Goal: Task Accomplishment & Management: Manage account settings

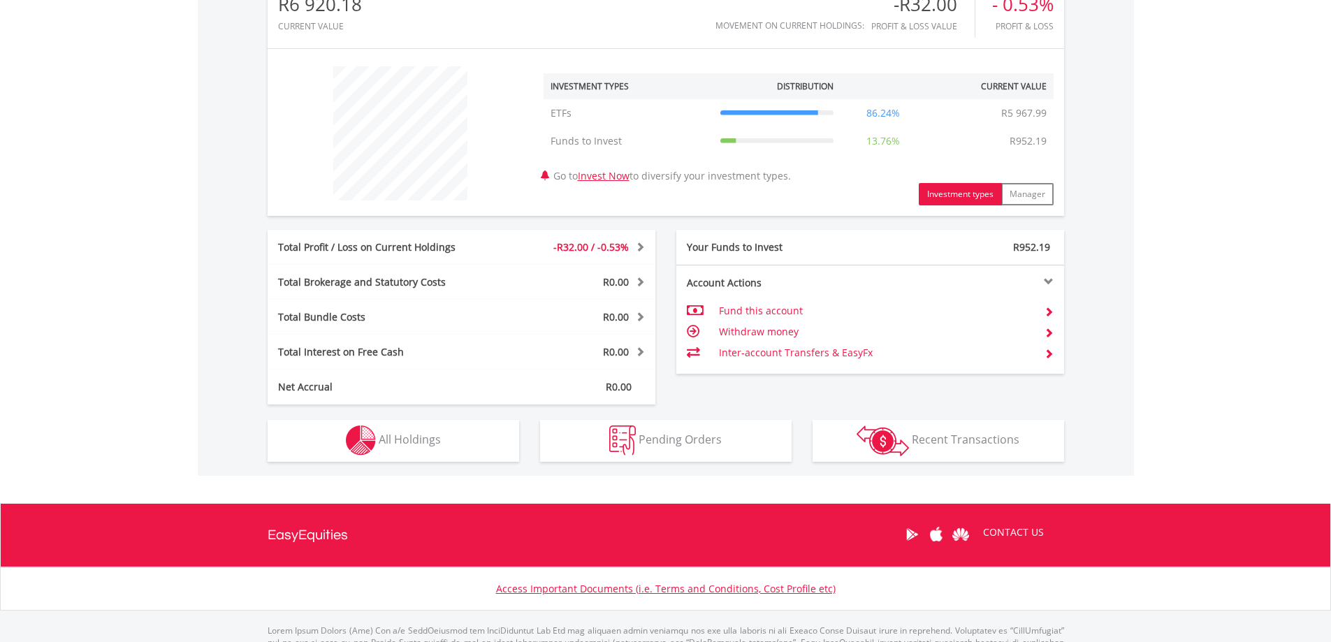
scroll to position [489, 0]
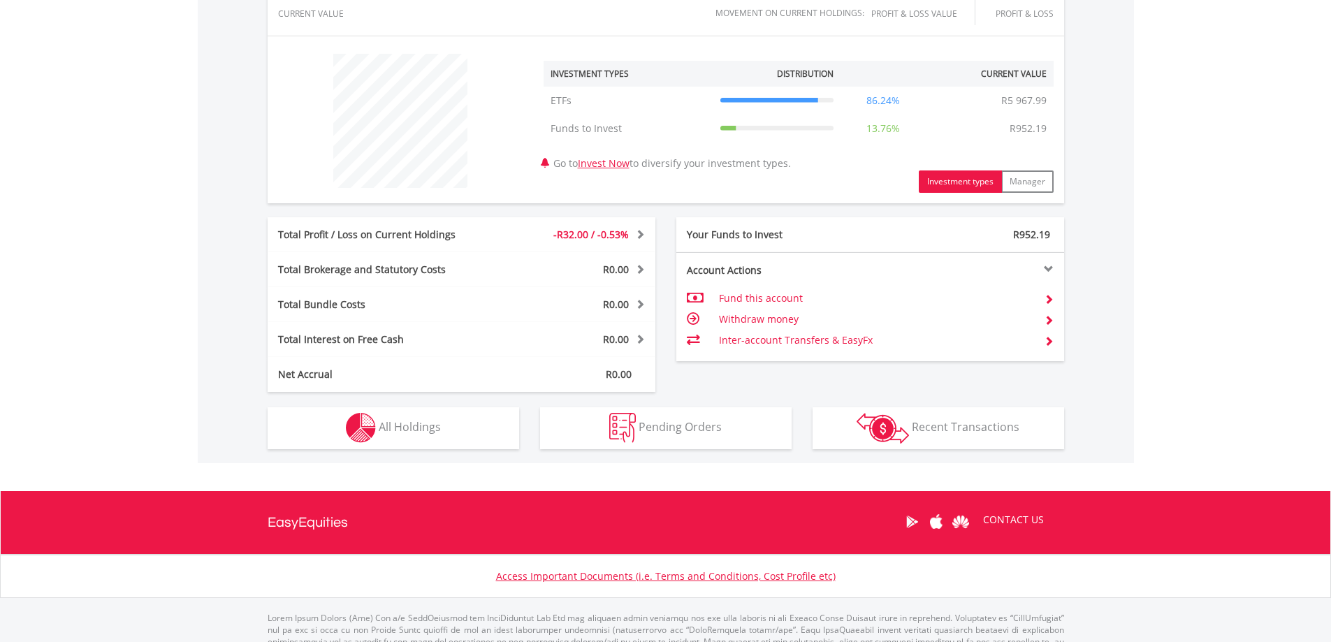
drag, startPoint x: 885, startPoint y: 594, endPoint x: 998, endPoint y: 640, distance: 122.2
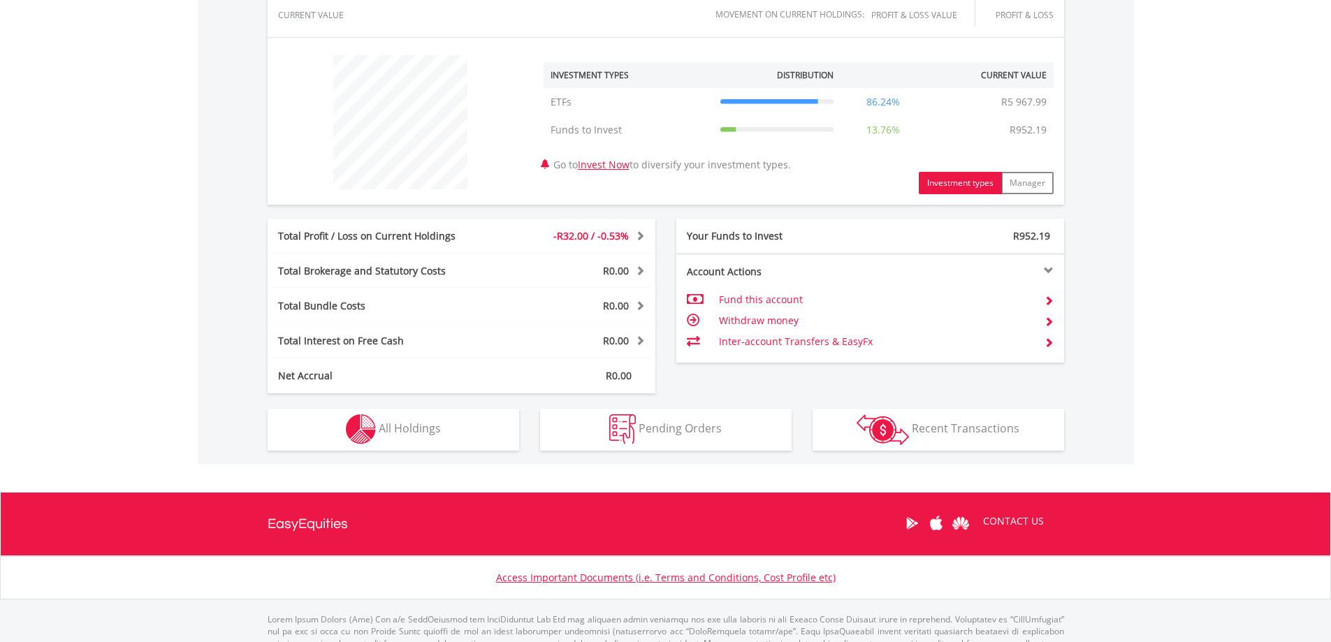
scroll to position [540, 0]
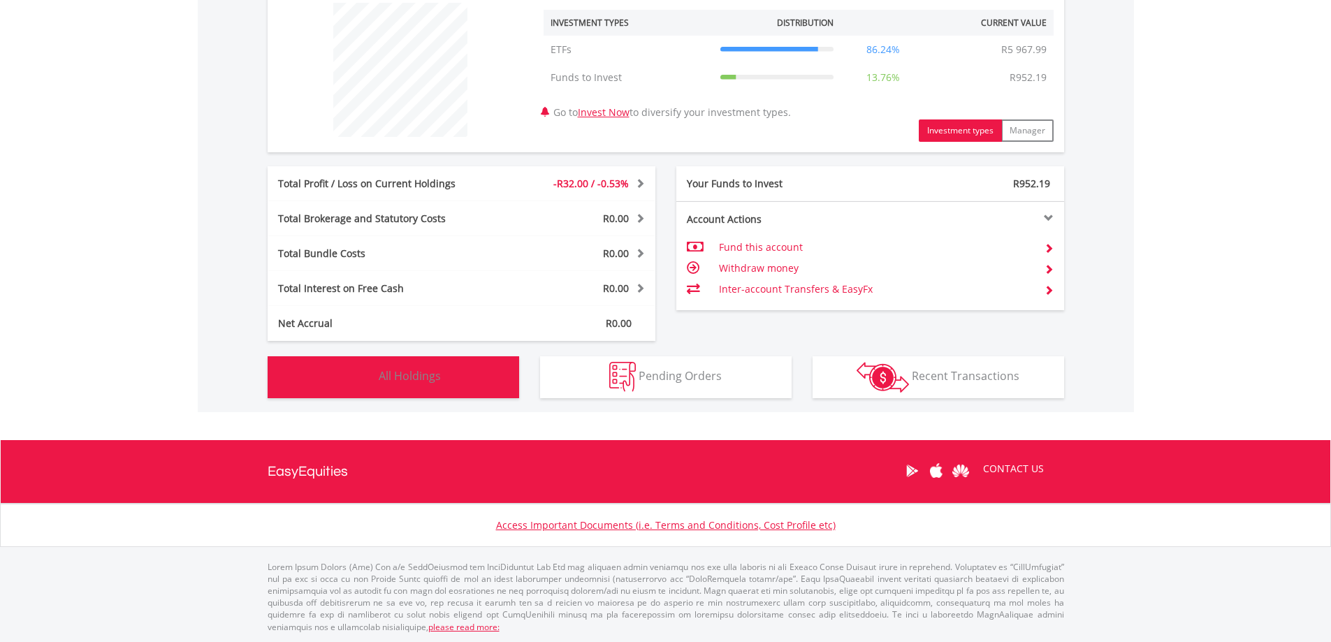
click at [348, 386] on img "button" at bounding box center [361, 377] width 30 height 30
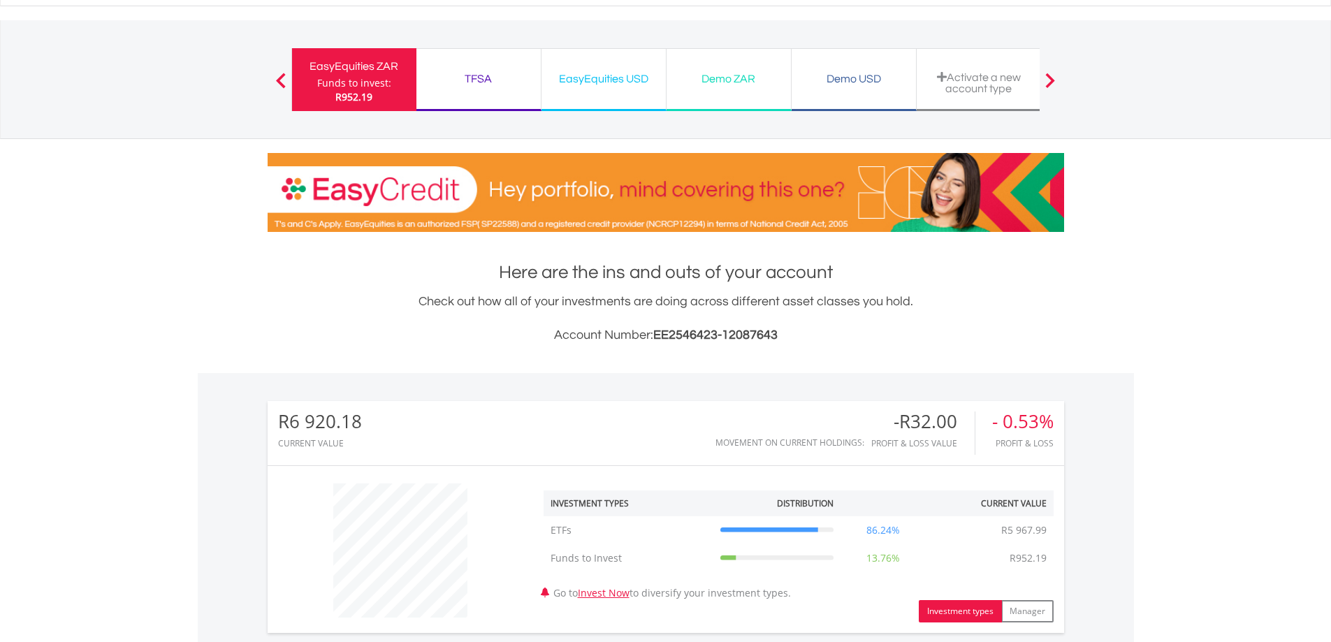
scroll to position [0, 0]
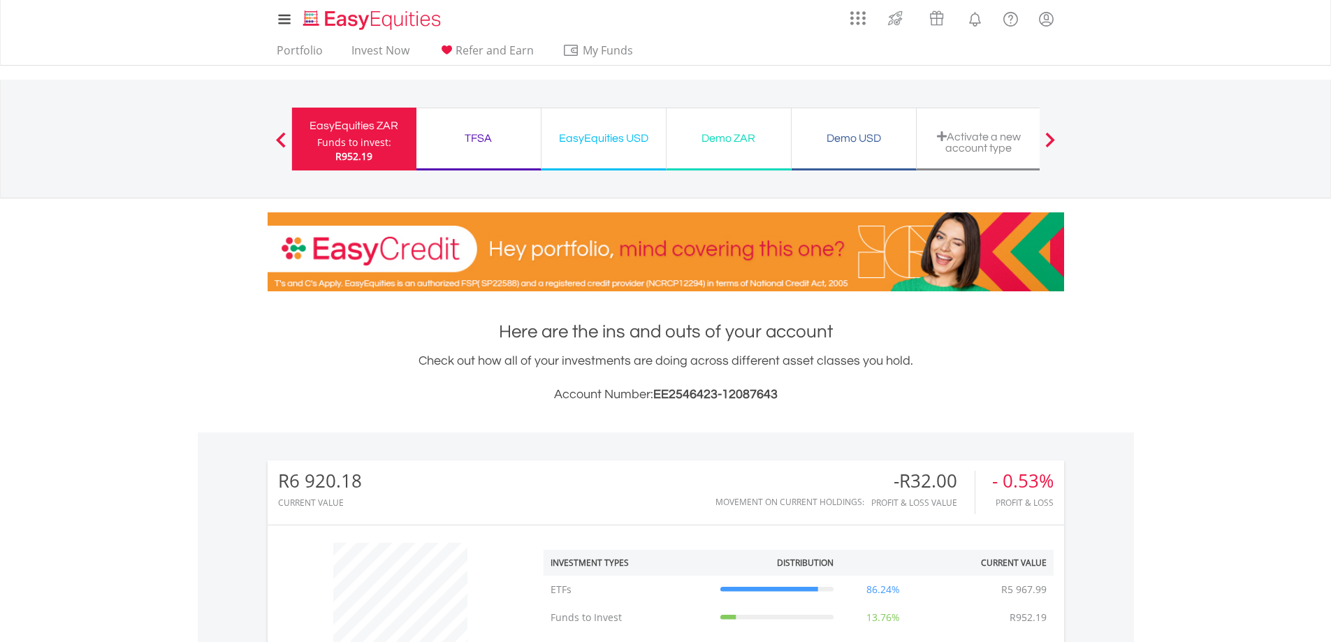
click at [586, 157] on div "EasyEquities USD Funds to invest: R952.19" at bounding box center [603, 139] width 125 height 63
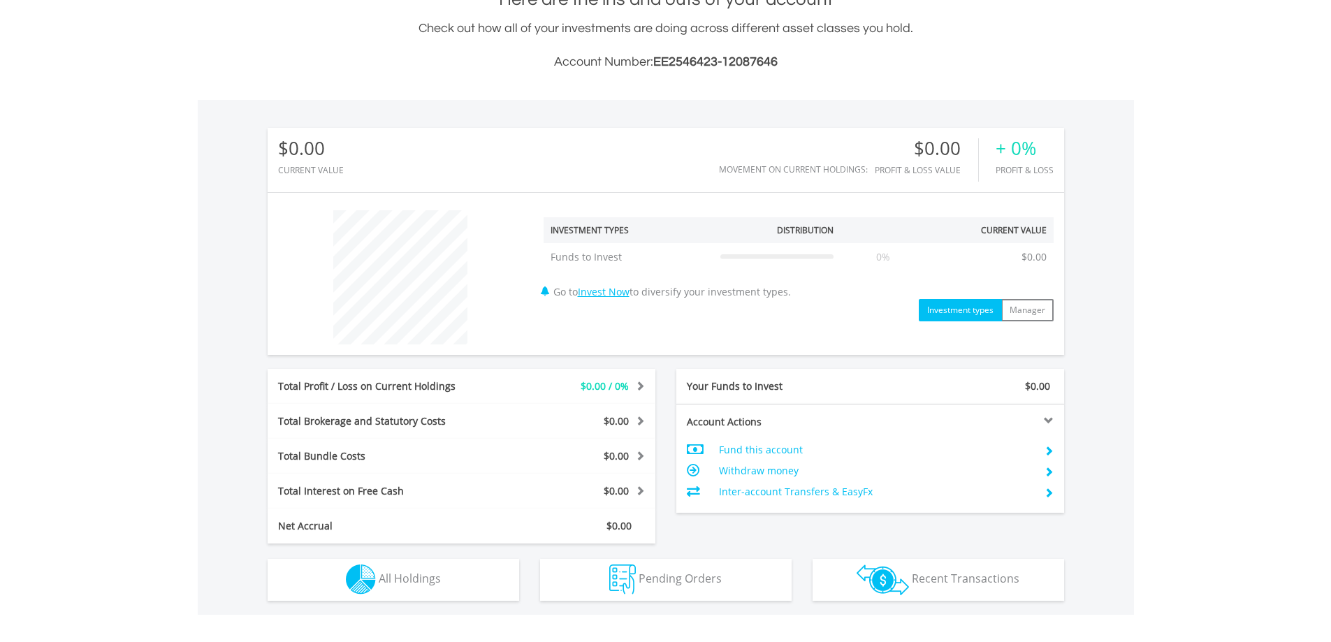
scroll to position [419, 0]
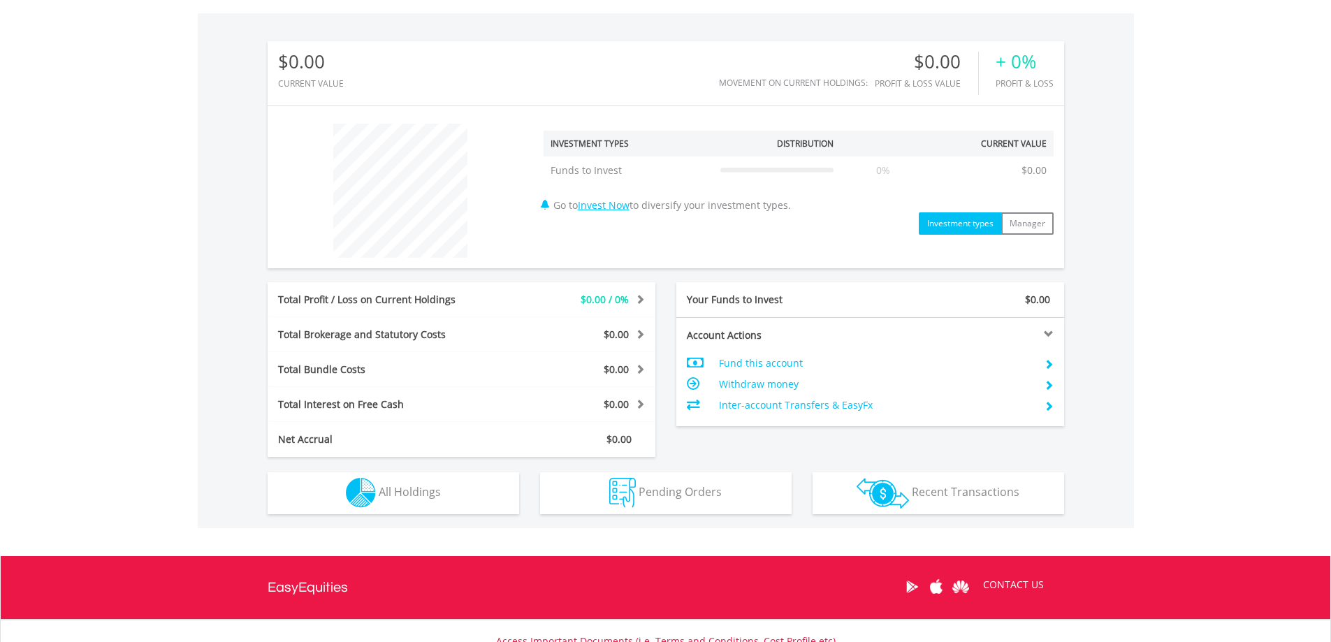
click at [755, 358] on td "Fund this account" at bounding box center [876, 363] width 314 height 21
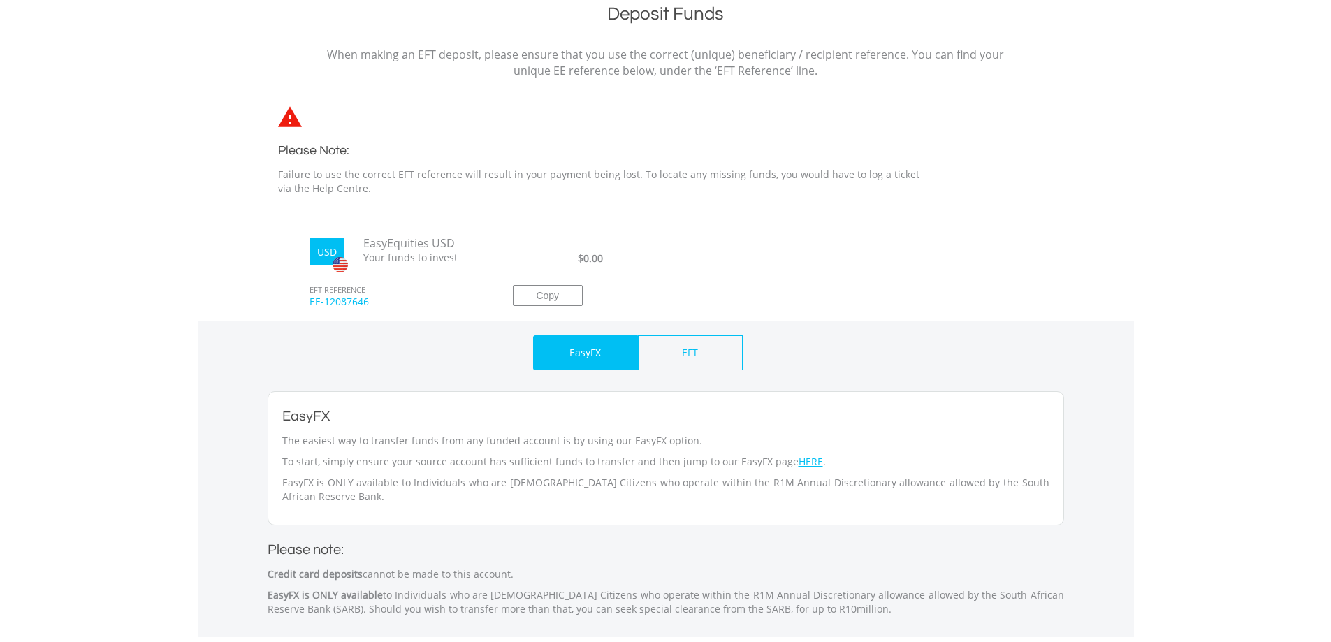
scroll to position [279, 0]
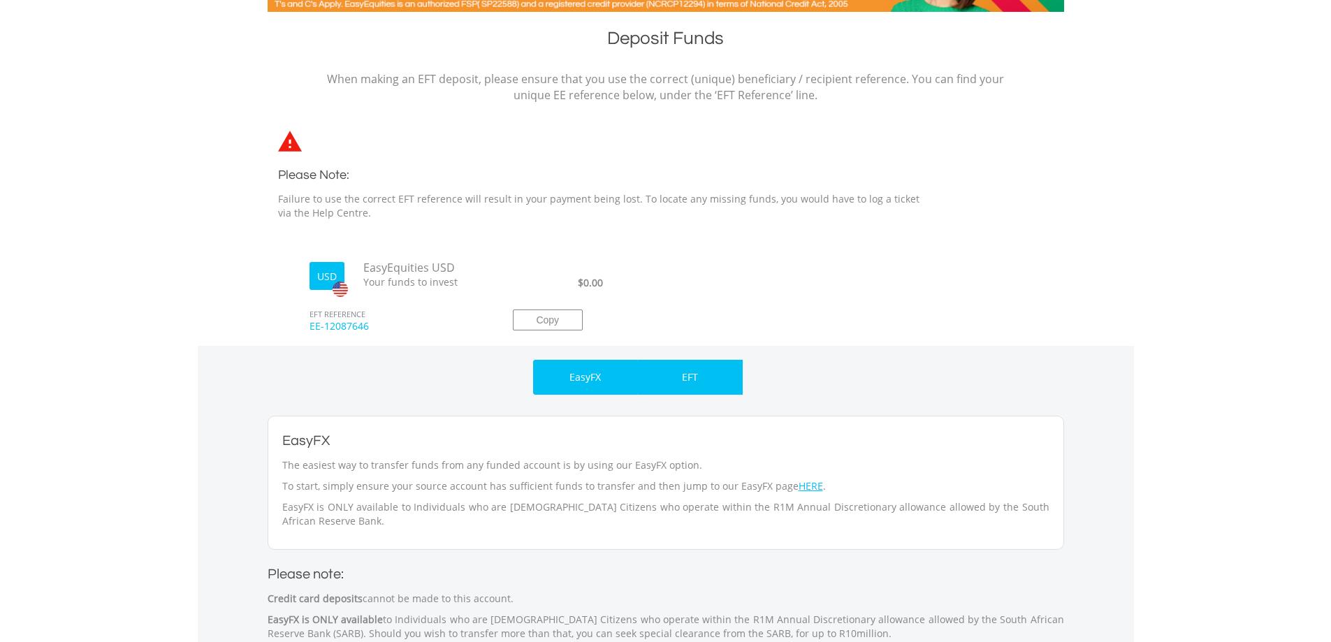
click at [683, 383] on p "EFT" at bounding box center [690, 377] width 16 height 14
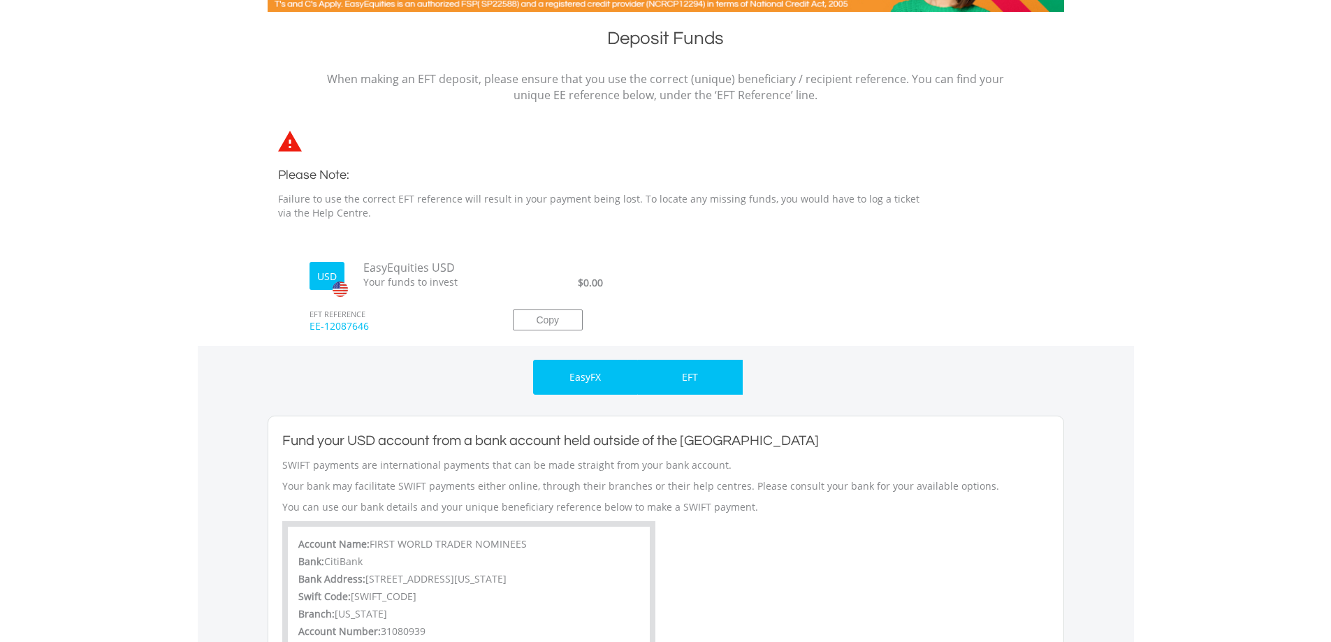
click at [594, 382] on p "EasyFX" at bounding box center [584, 377] width 31 height 14
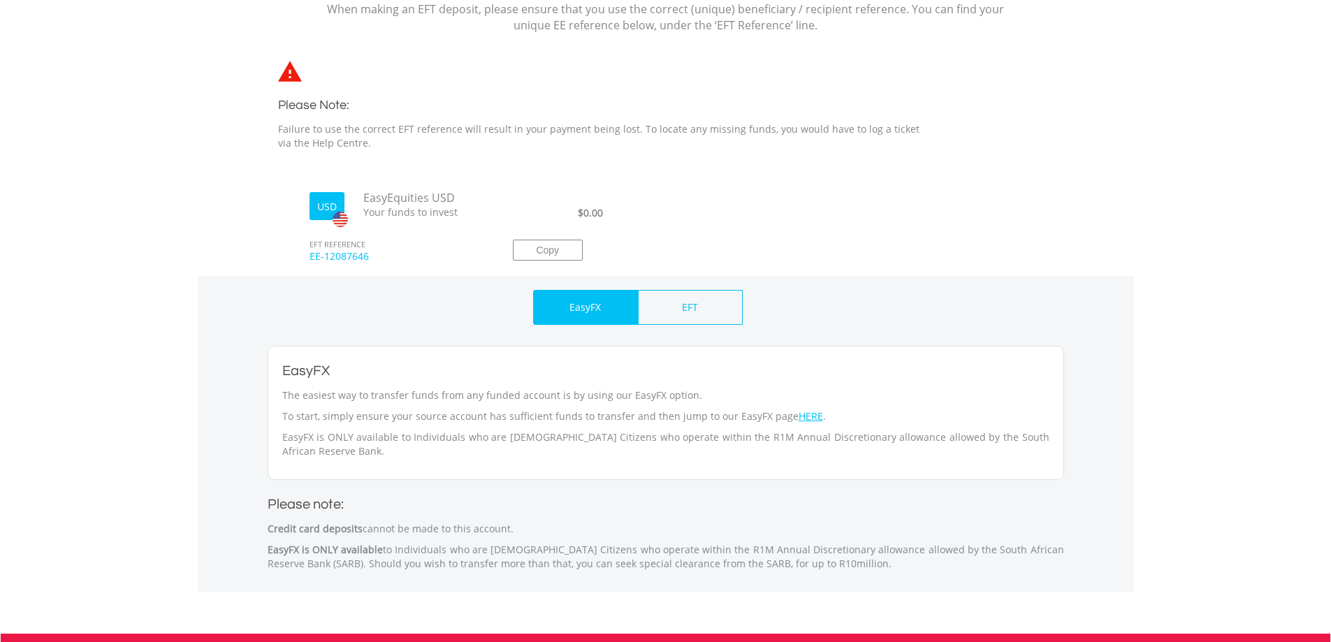
scroll to position [0, 0]
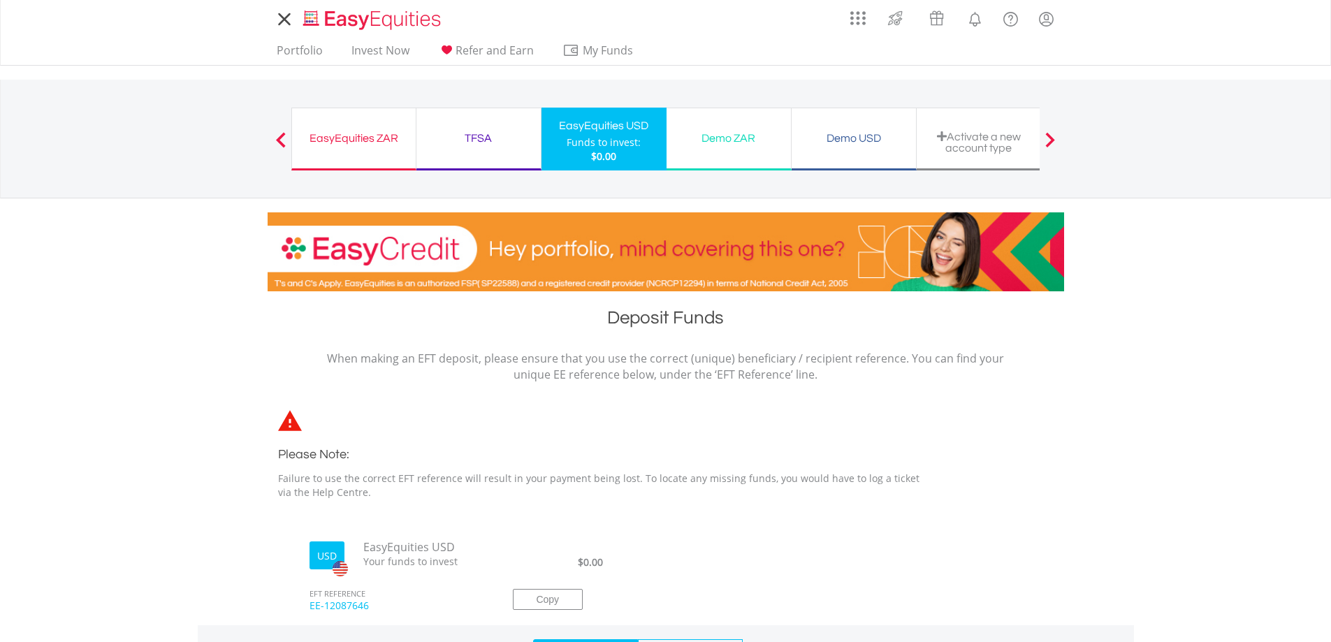
click at [231, 87] on nav "EasyEquities ZAR Funds to invest: $0.00 TFSA Funds to invest: $0.00 EasyEquitie…" at bounding box center [665, 139] width 1331 height 119
click at [296, 60] on link "Portfolio" at bounding box center [299, 54] width 57 height 22
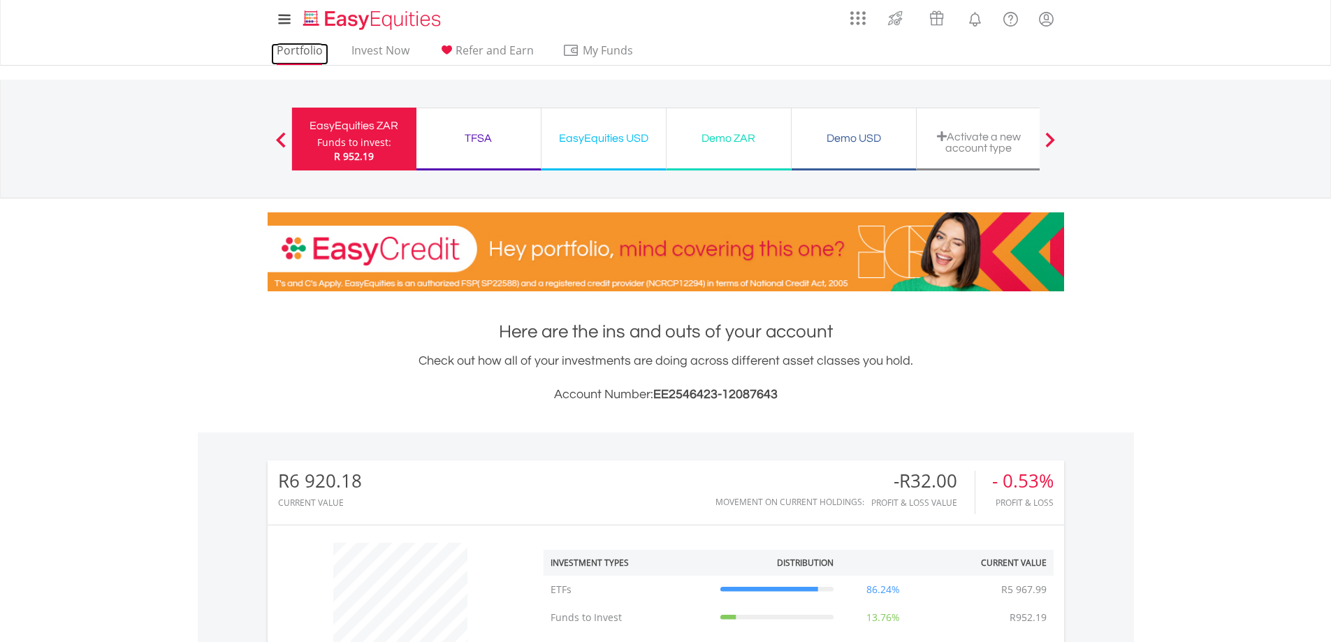
click at [300, 52] on link "Portfolio" at bounding box center [299, 54] width 57 height 22
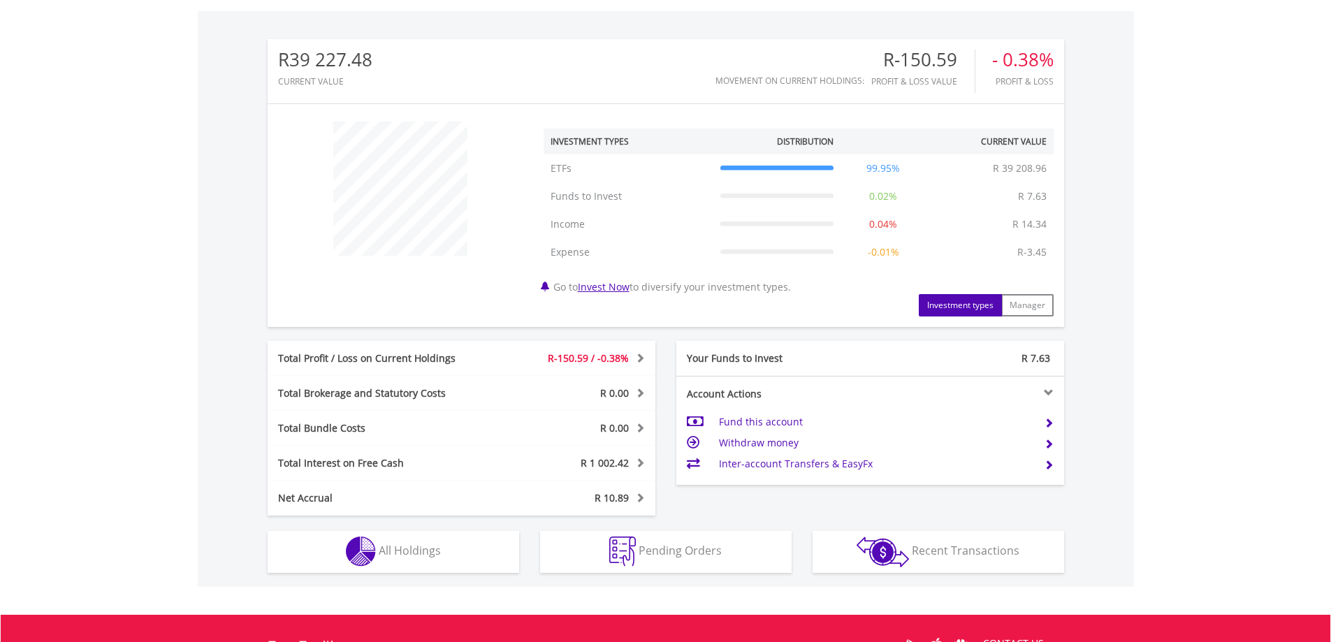
scroll to position [559, 0]
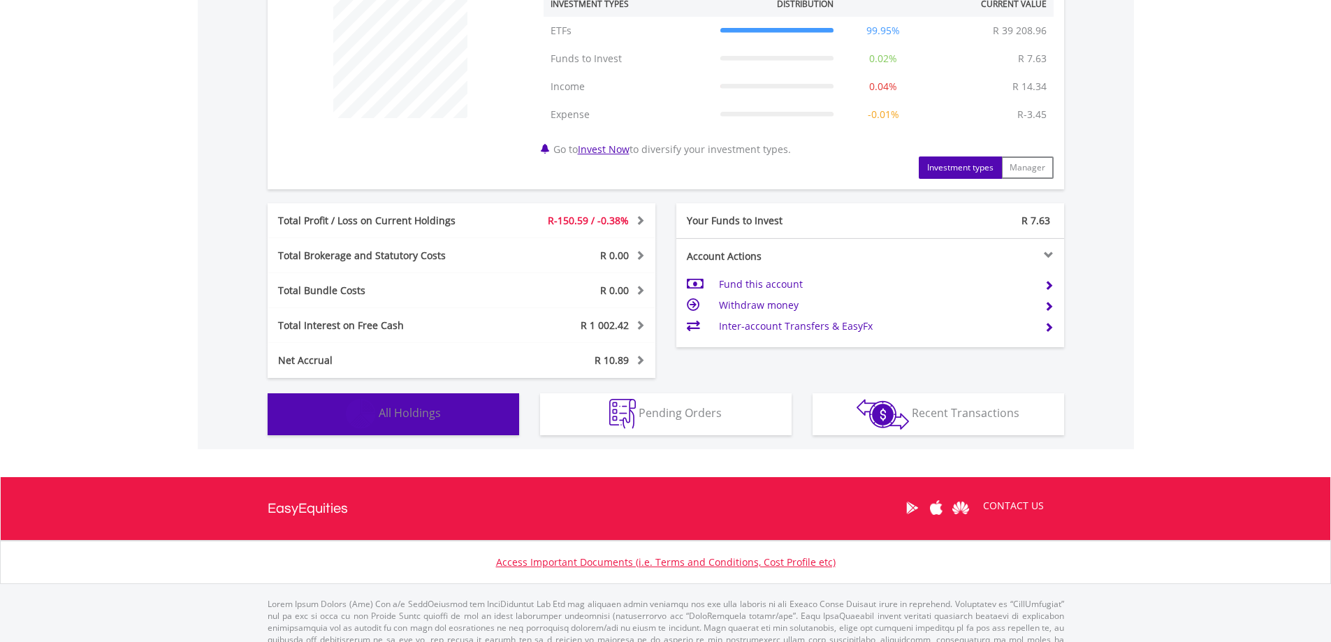
click at [372, 409] on img "button" at bounding box center [361, 414] width 30 height 30
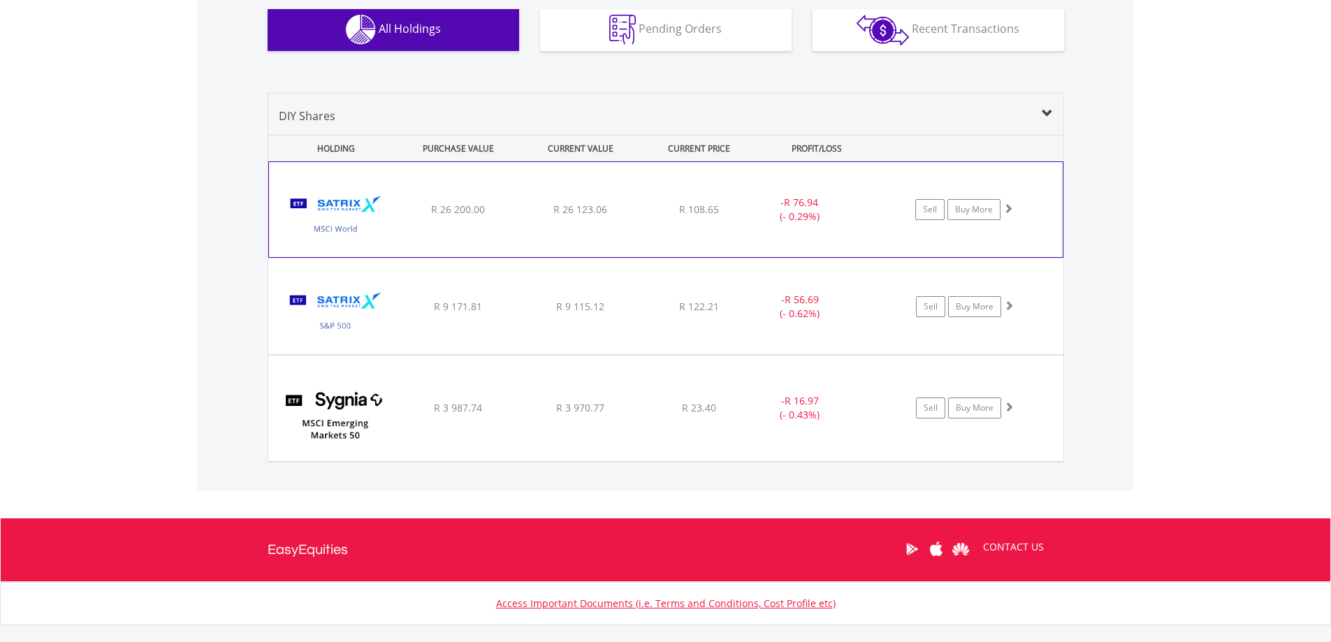
scroll to position [882, 0]
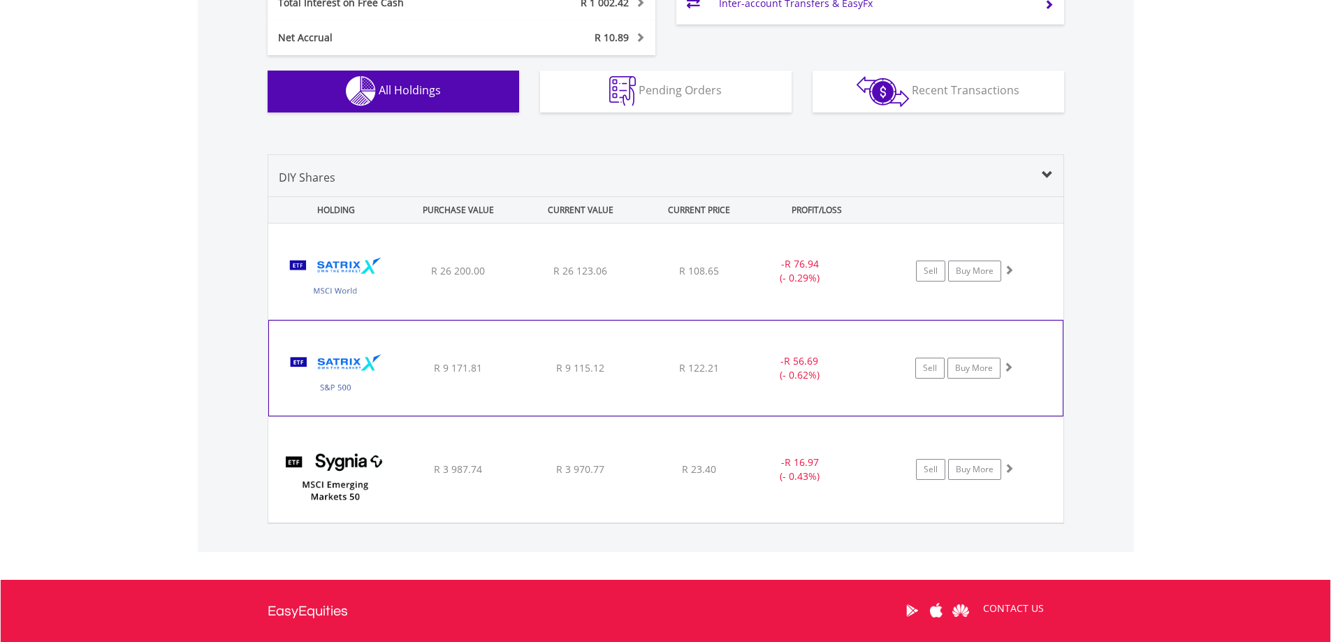
click at [361, 358] on img at bounding box center [336, 375] width 120 height 74
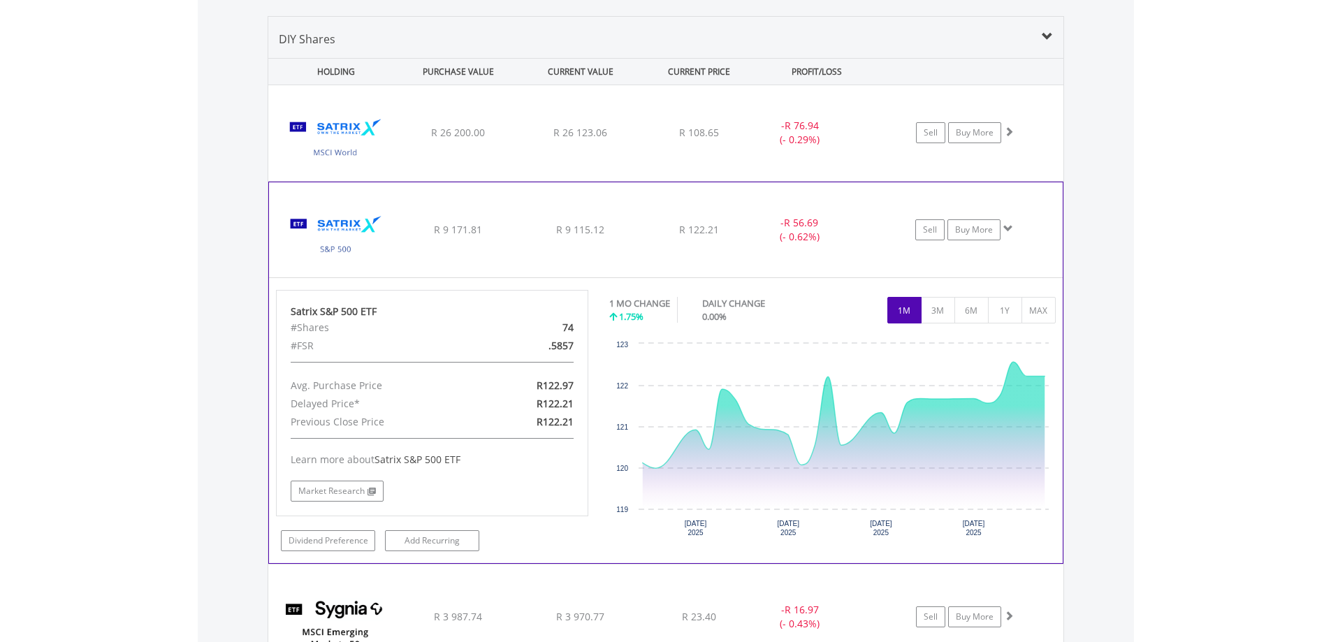
scroll to position [1161, 0]
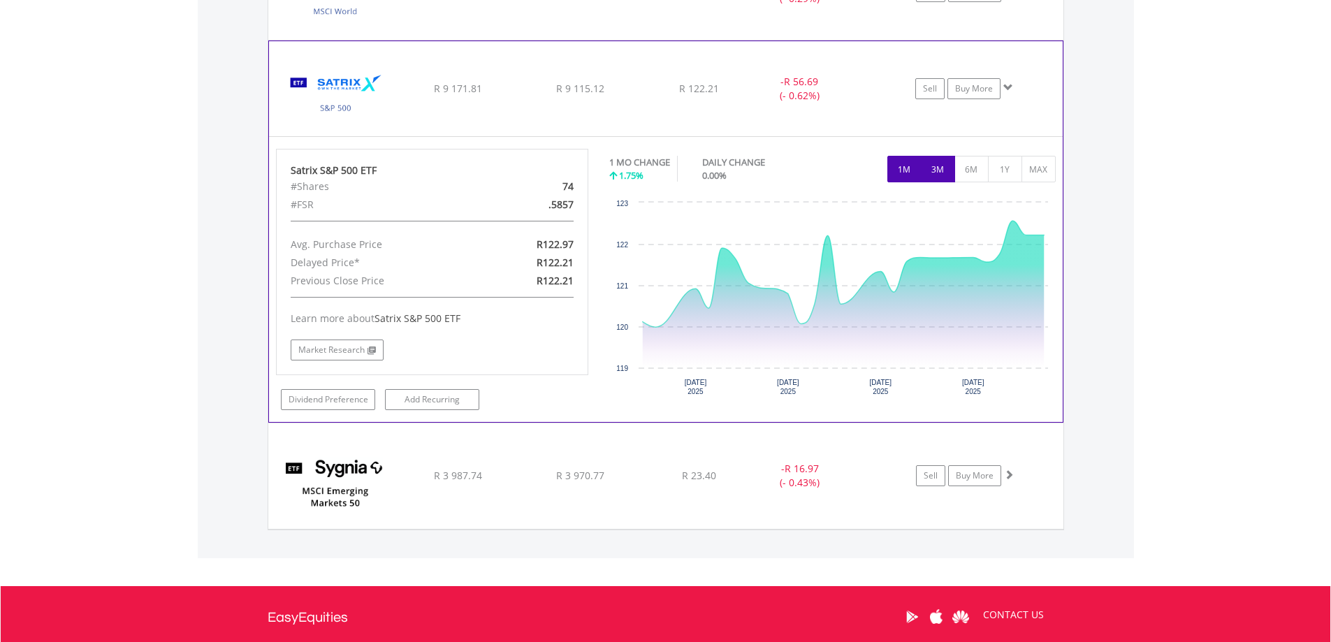
click at [934, 179] on button "3M" at bounding box center [938, 169] width 34 height 27
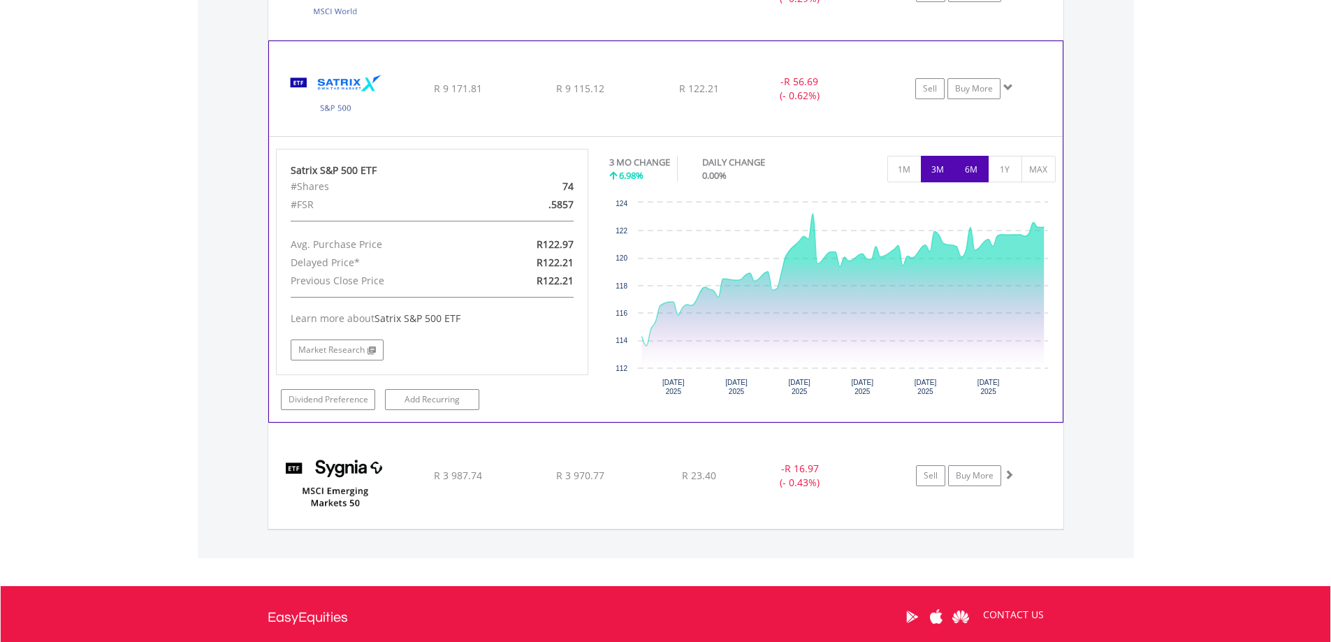
click at [979, 168] on button "6M" at bounding box center [971, 169] width 34 height 27
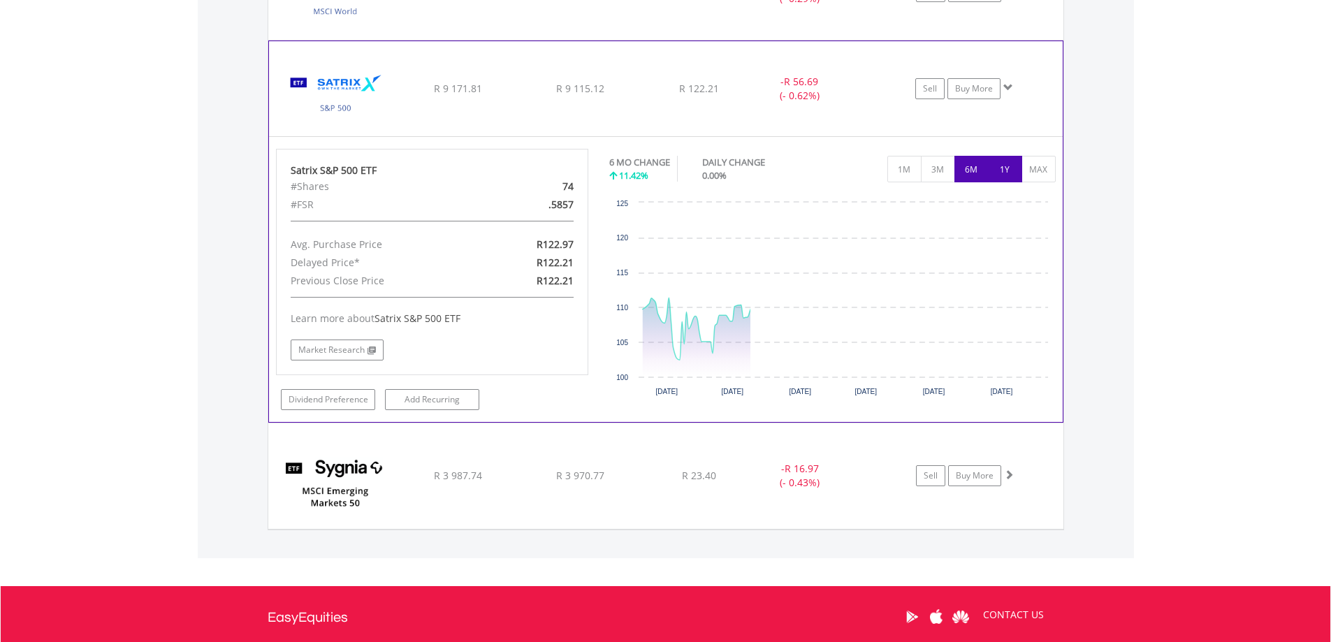
click at [996, 169] on button "1Y" at bounding box center [1005, 169] width 34 height 27
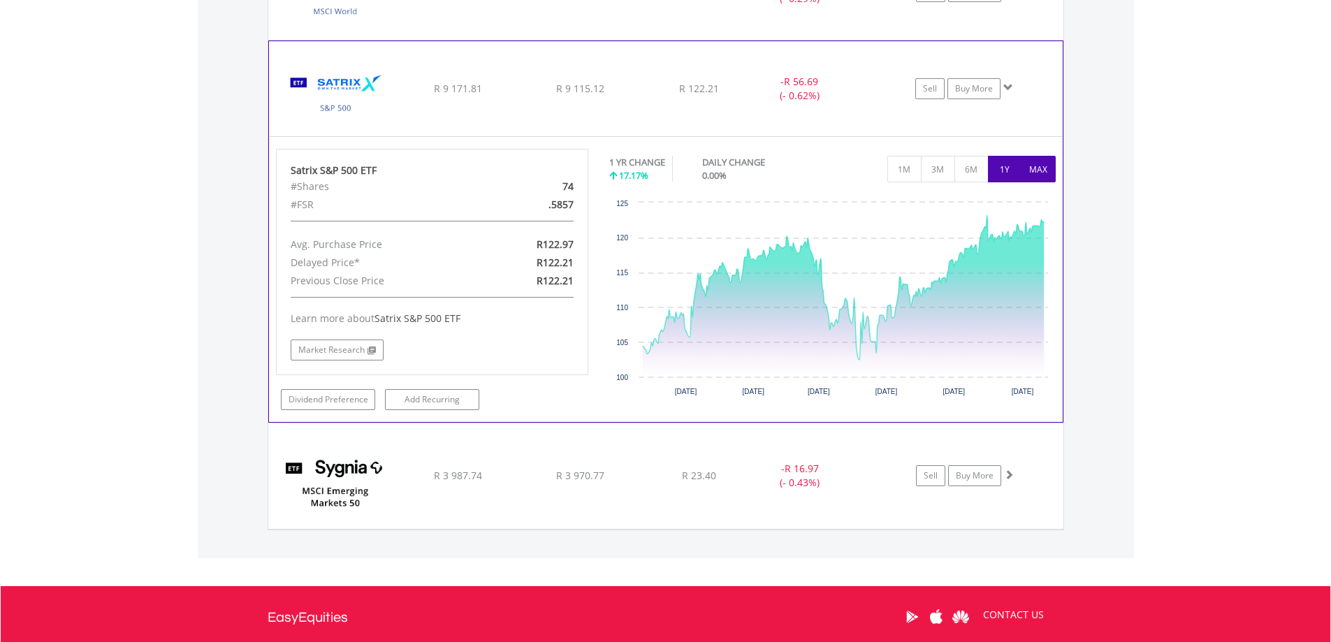
click at [1026, 170] on button "MAX" at bounding box center [1038, 169] width 34 height 27
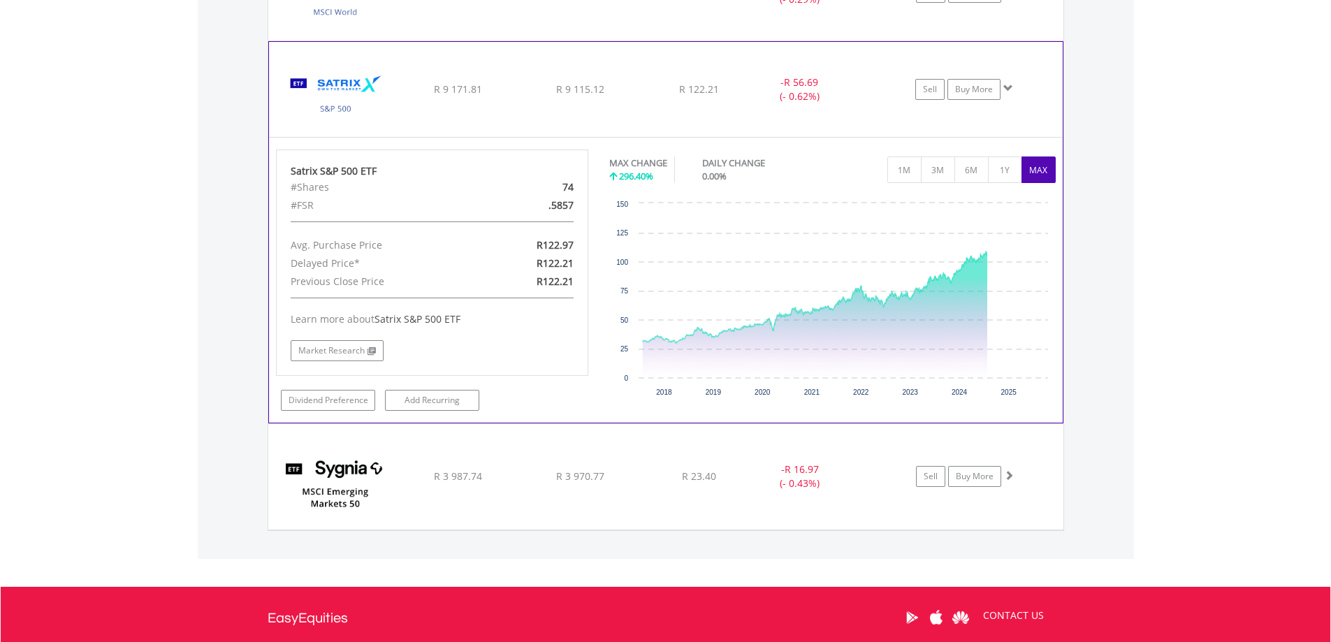
scroll to position [952, 0]
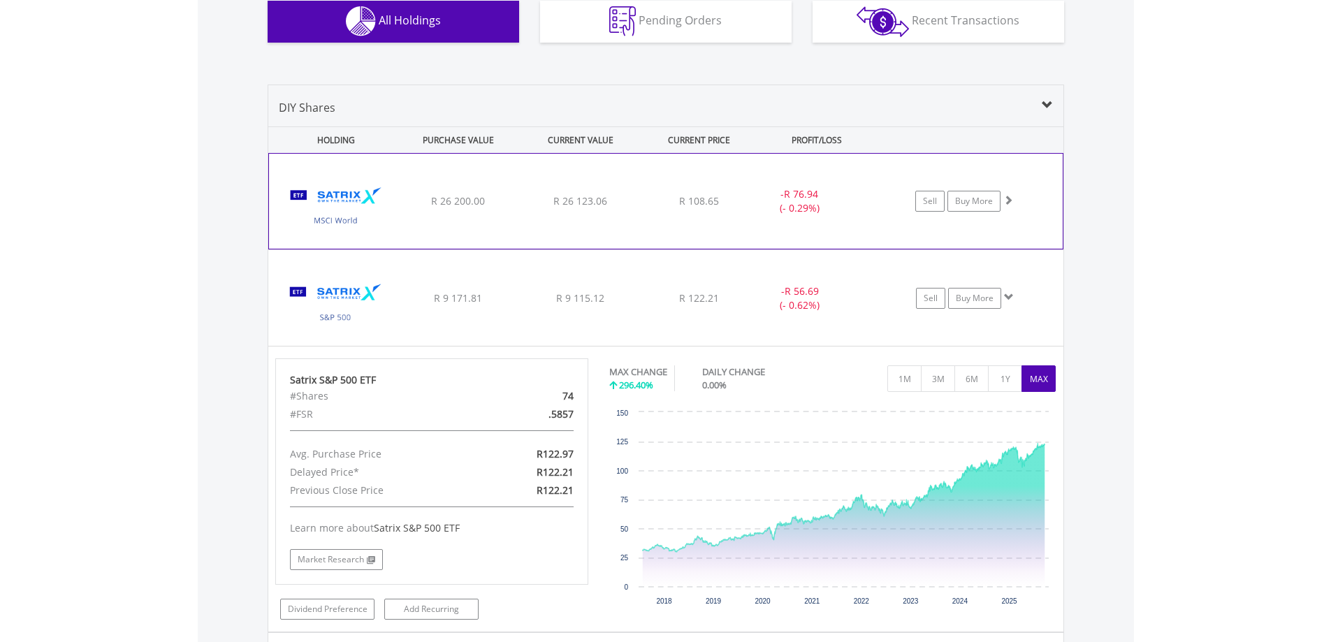
click at [560, 197] on span "R 26 123.06" at bounding box center [580, 200] width 54 height 13
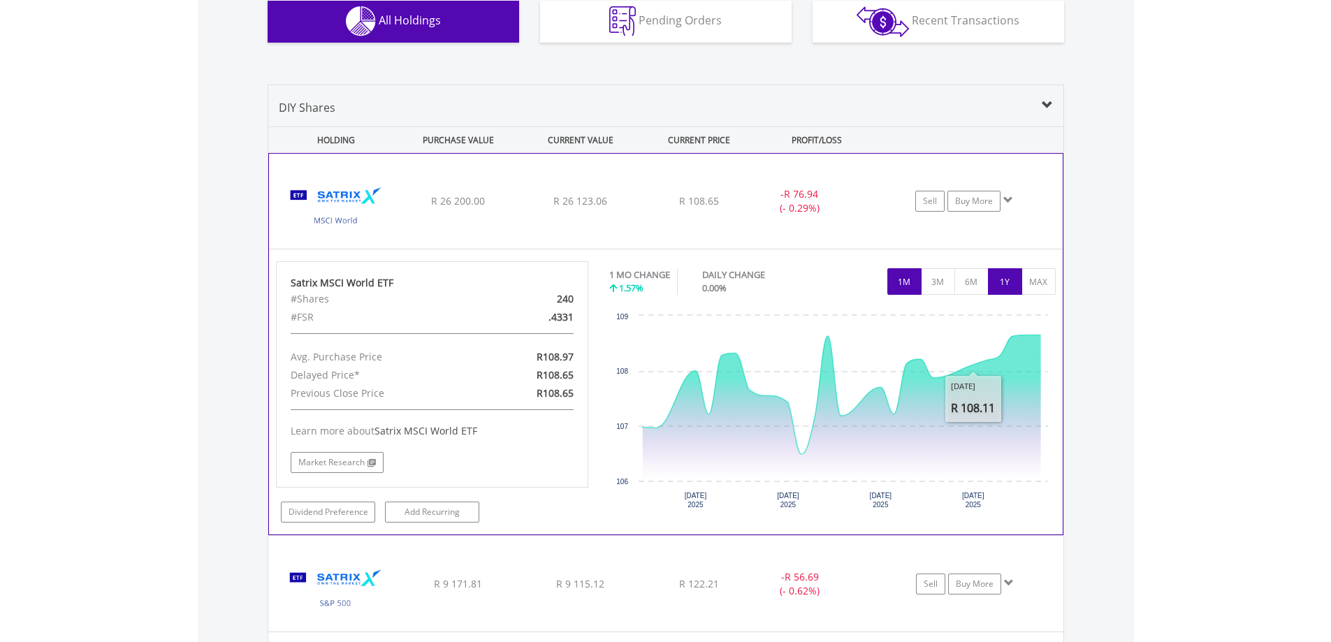
click at [1008, 283] on button "1Y" at bounding box center [1005, 281] width 34 height 27
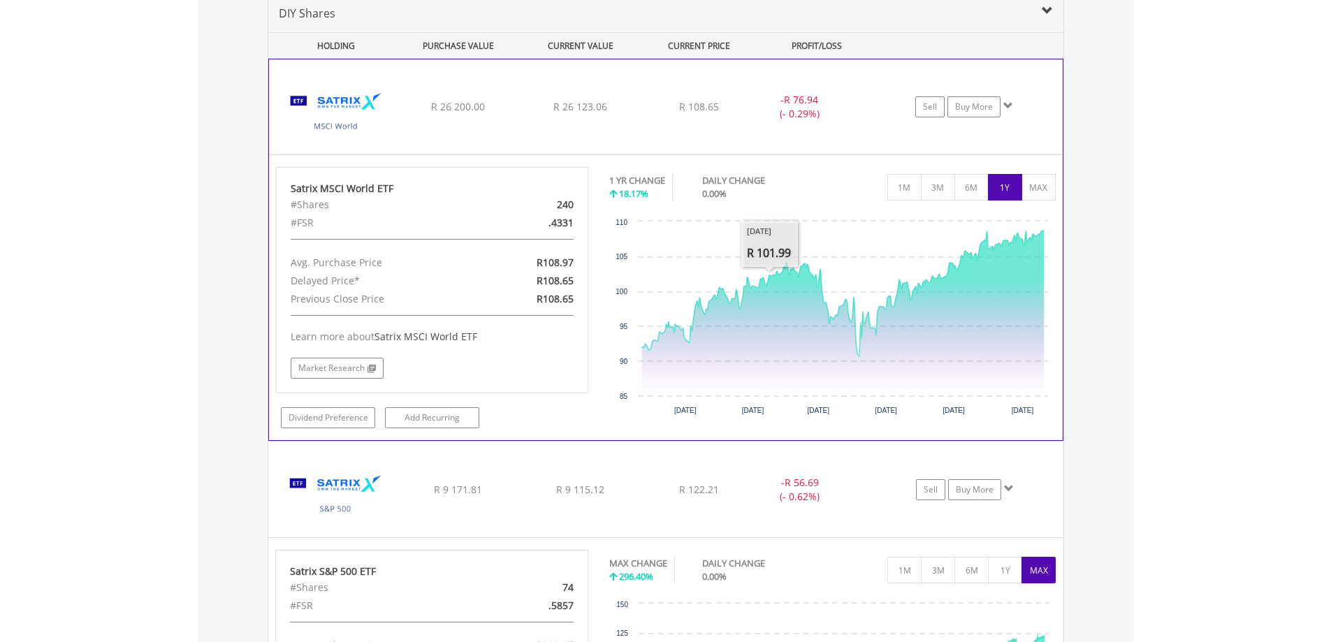
scroll to position [1021, 0]
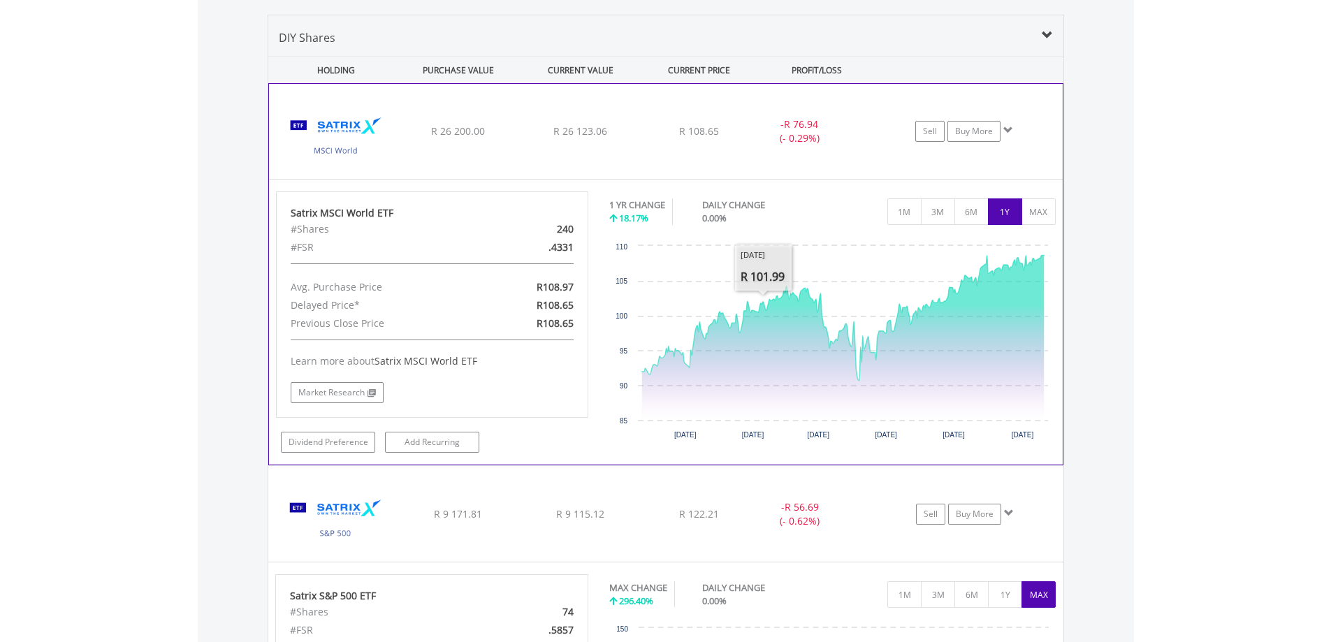
click at [657, 112] on div "﻿ Satrix MSCI World ETF R 26 200.00 R 26 123.06 R 108.65 - R 76.94 (- 0.29%) Se…" at bounding box center [666, 131] width 794 height 95
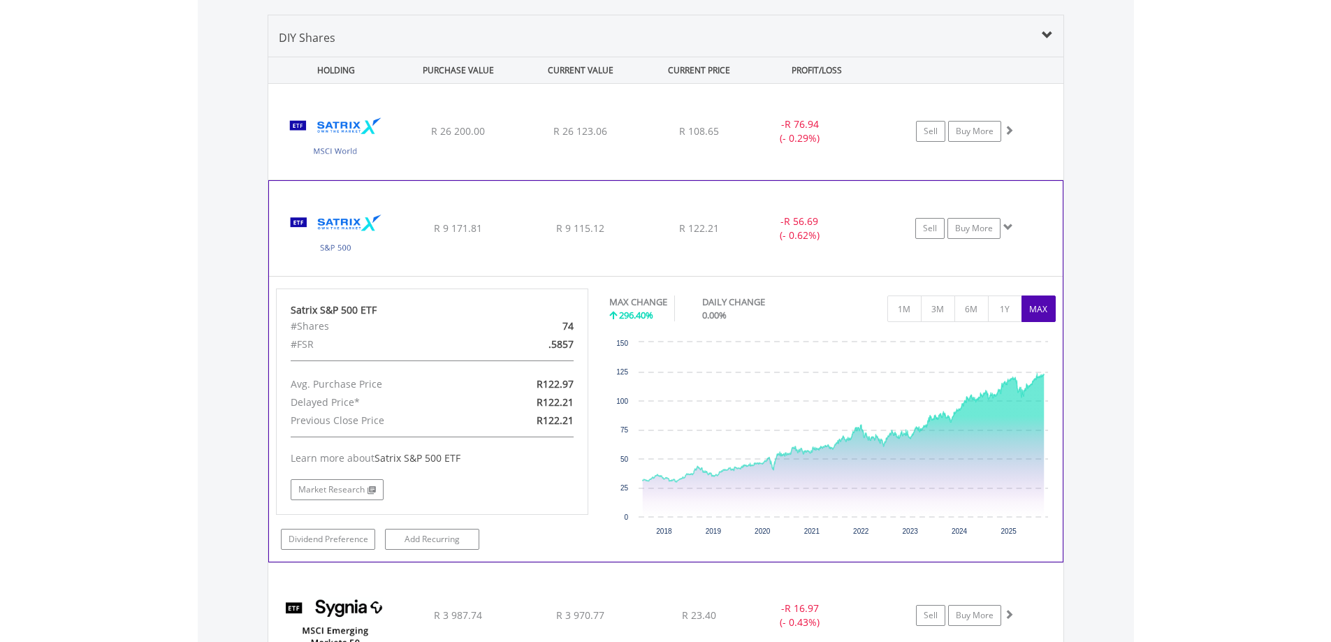
scroll to position [1306, 0]
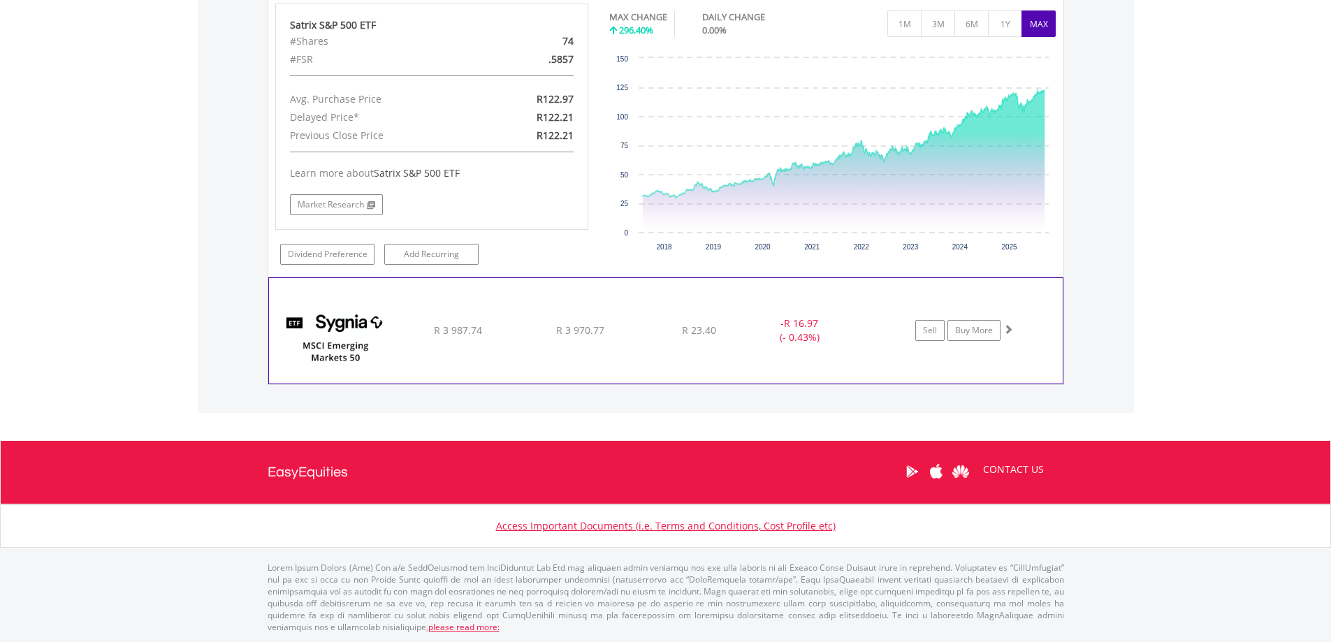
click at [772, 310] on div "﻿ Sygnia Itrix MSCI Emerging Markets 50 ETF R 3 987.74 R 3 970.77 R 23.40 - R 1…" at bounding box center [666, 330] width 794 height 105
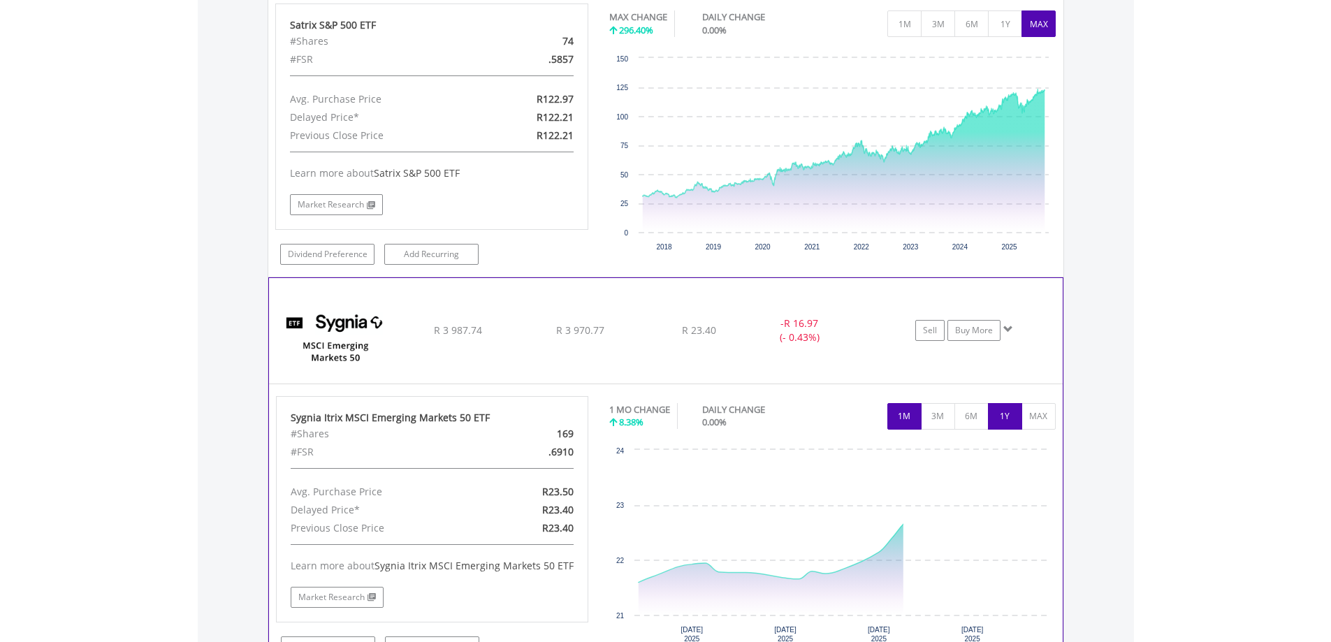
click at [1009, 416] on button "1Y" at bounding box center [1005, 416] width 34 height 27
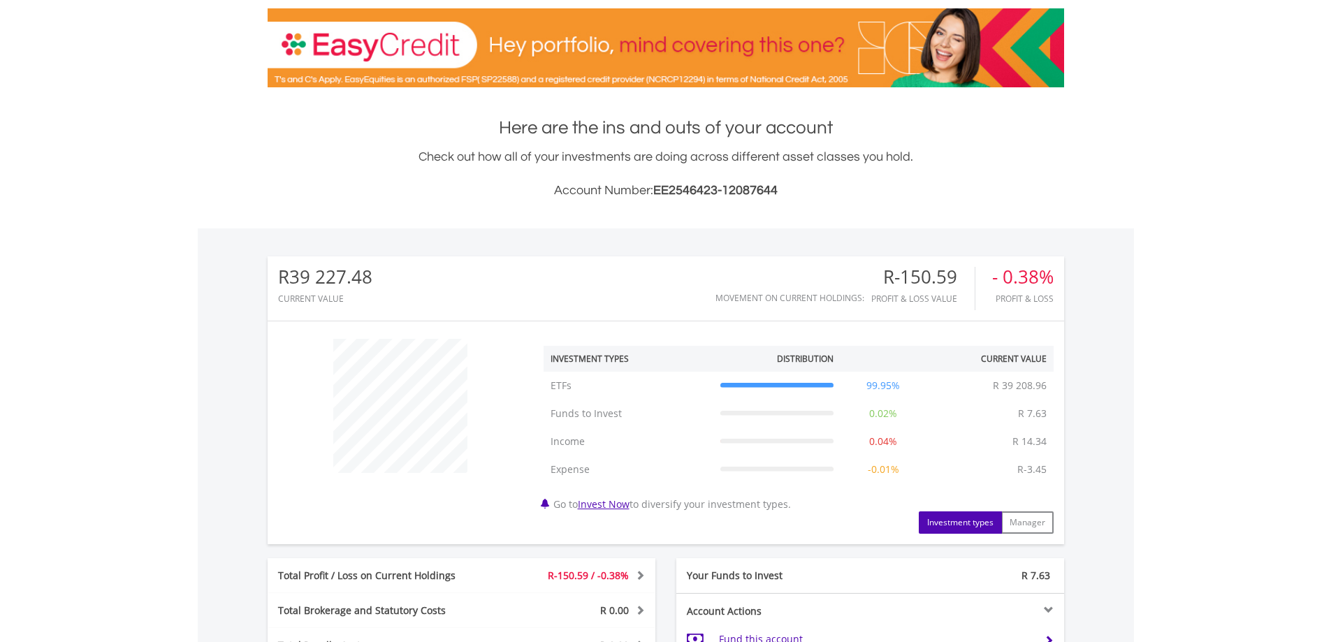
scroll to position [0, 0]
